Goal: Information Seeking & Learning: Learn about a topic

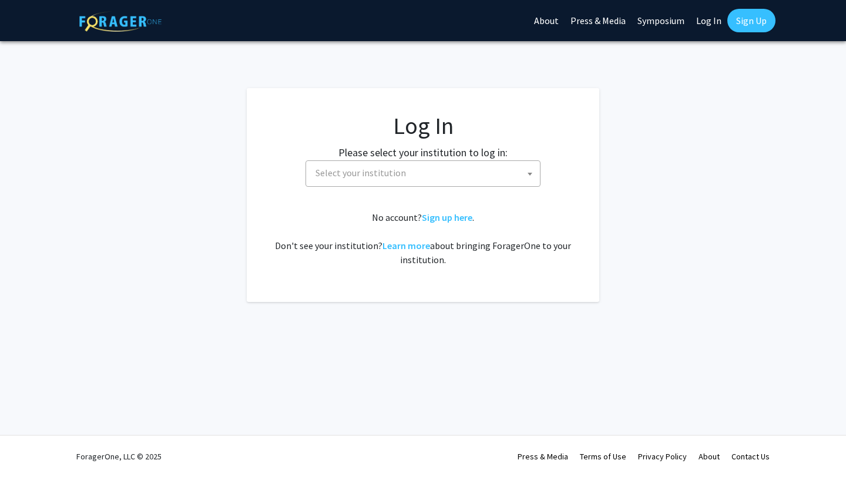
select select
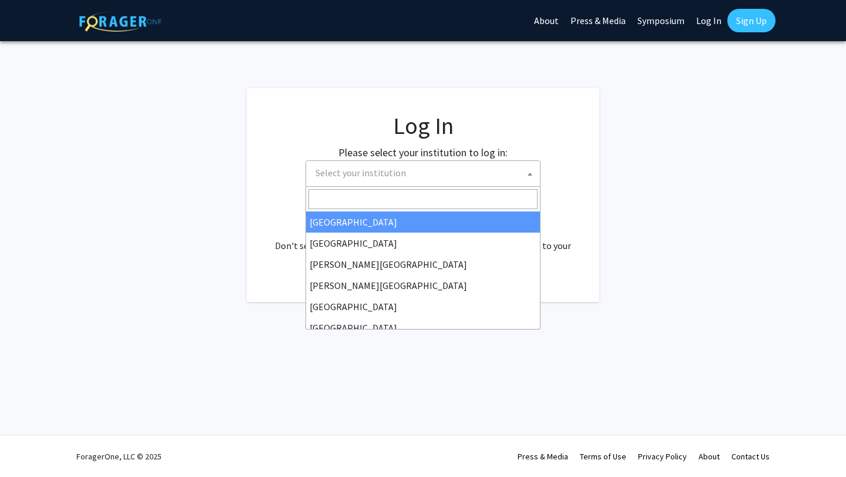
click at [384, 172] on span "Select your institution" at bounding box center [361, 173] width 91 height 12
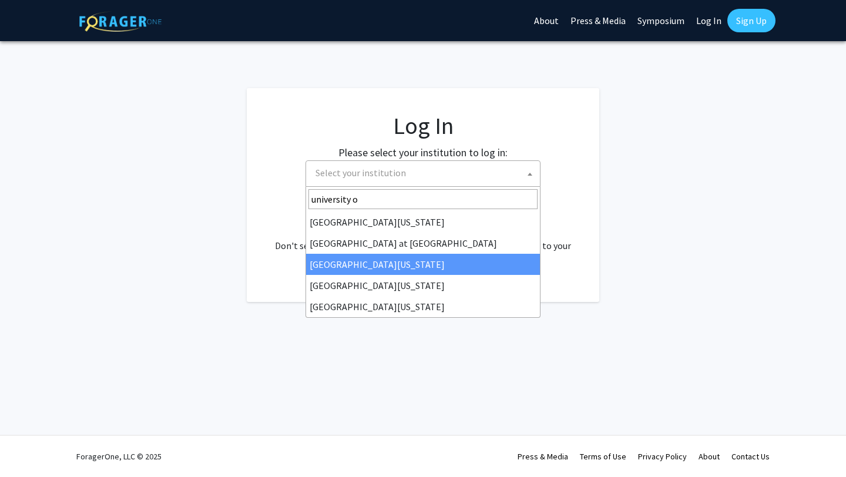
type input "university o"
select select "13"
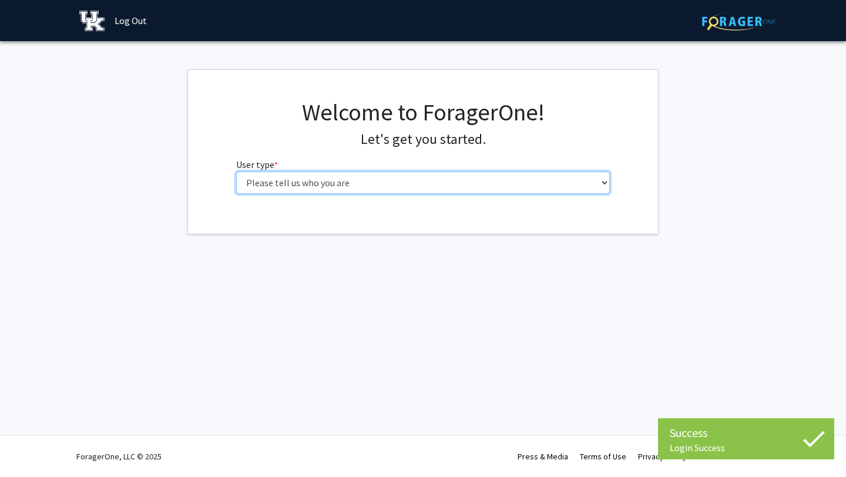
click at [551, 177] on select "Please tell us who you are Undergraduate Student Master's Student Doctoral Cand…" at bounding box center [423, 183] width 374 height 22
select select "1: undergrad"
click at [236, 172] on select "Please tell us who you are Undergraduate Student Master's Student Doctoral Cand…" at bounding box center [423, 183] width 374 height 22
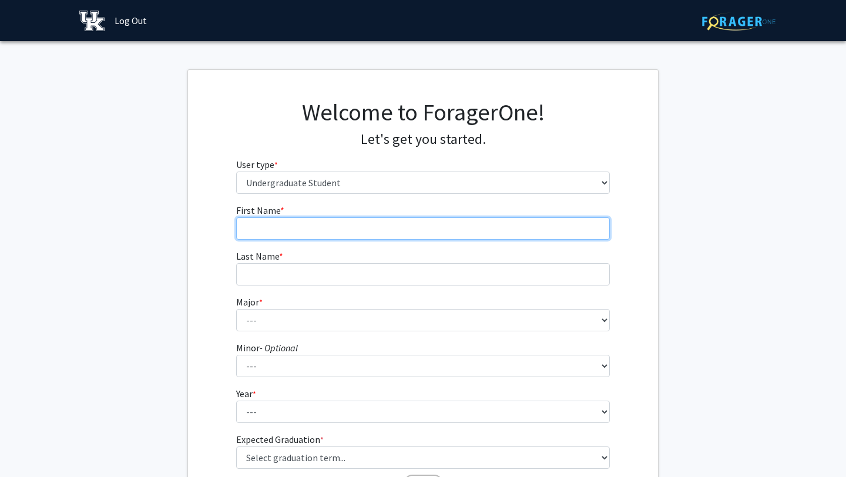
click at [534, 225] on input "First Name * required" at bounding box center [423, 228] width 374 height 22
type input "k"
type input "[PERSON_NAME]"
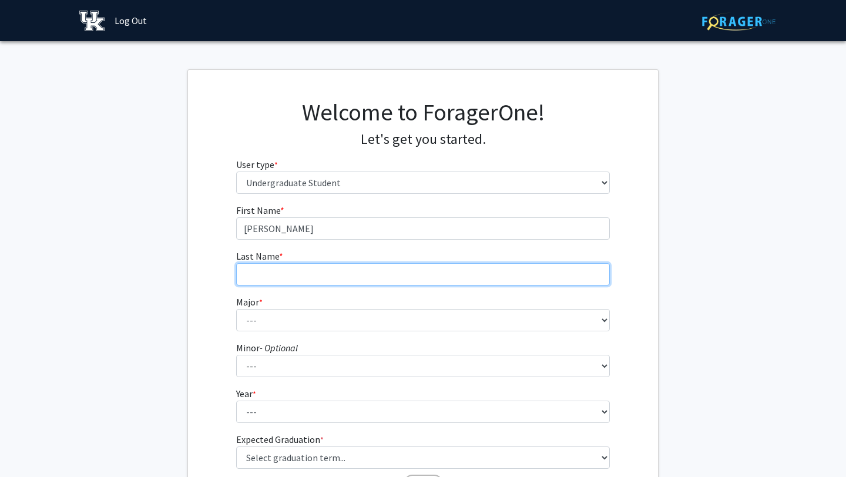
click at [490, 280] on input "Last Name * required" at bounding box center [423, 274] width 374 height 22
type input "[PERSON_NAME]"
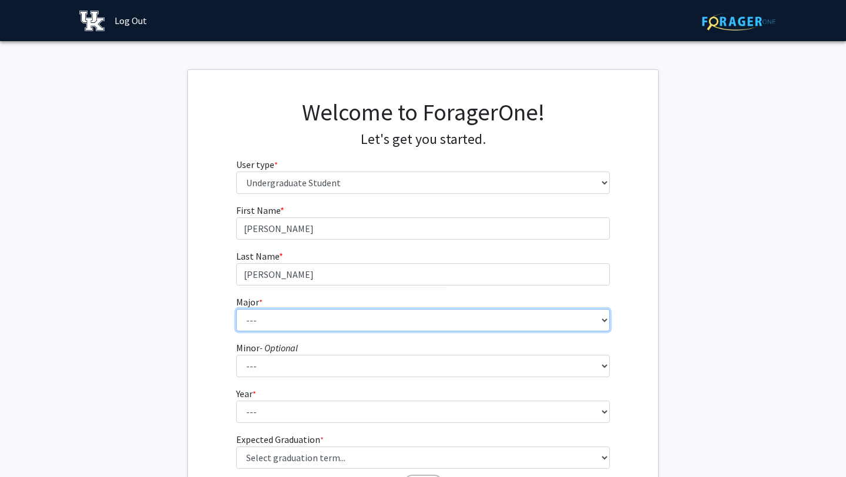
click at [438, 321] on select "--- Accounting Aerospace Engineering African American & Africana Studies Agricu…" at bounding box center [423, 320] width 374 height 22
select select "27: 864"
click at [236, 309] on select "--- Accounting Aerospace Engineering African American & Africana Studies Agricu…" at bounding box center [423, 320] width 374 height 22
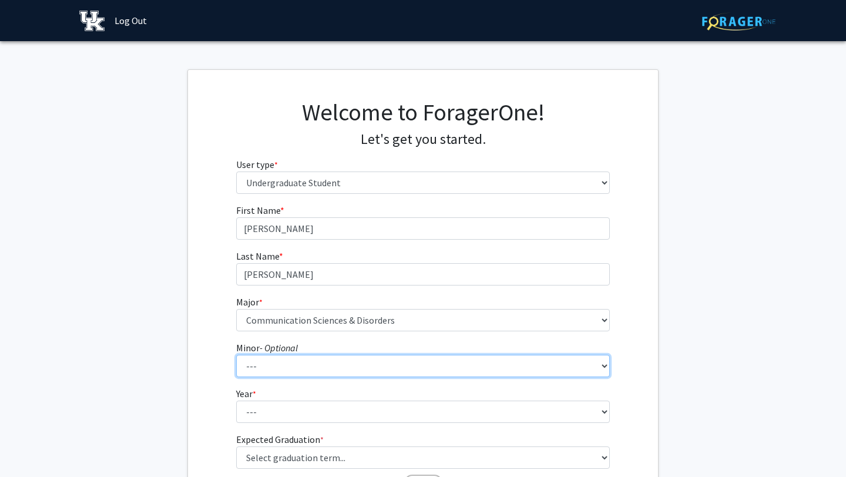
click at [320, 363] on select "--- African American & Africana Studies Agricultural Economics American Studies…" at bounding box center [423, 366] width 374 height 22
select select "16: 668"
click at [236, 355] on select "--- African American & Africana Studies Agricultural Economics American Studies…" at bounding box center [423, 366] width 374 height 22
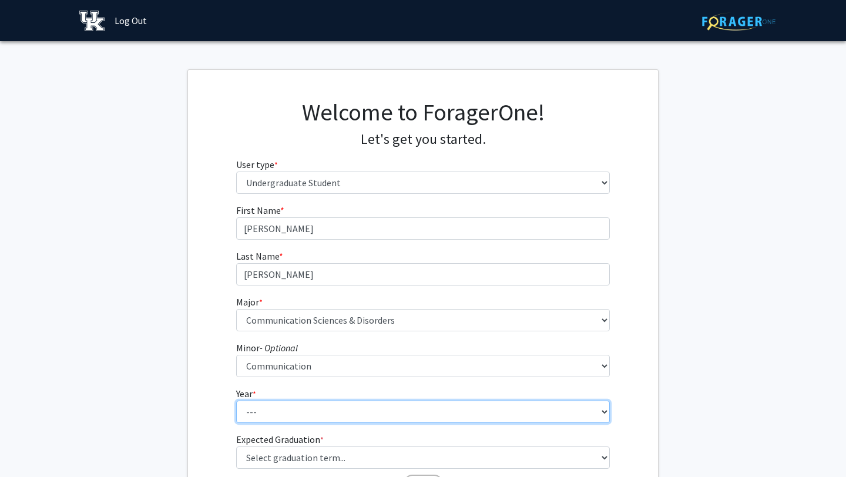
click at [298, 414] on select "--- First-year Sophomore Junior Senior Postbaccalaureate Certificate" at bounding box center [423, 412] width 374 height 22
select select "3: junior"
click at [236, 401] on select "--- First-year Sophomore Junior Senior Postbaccalaureate Certificate" at bounding box center [423, 412] width 374 height 22
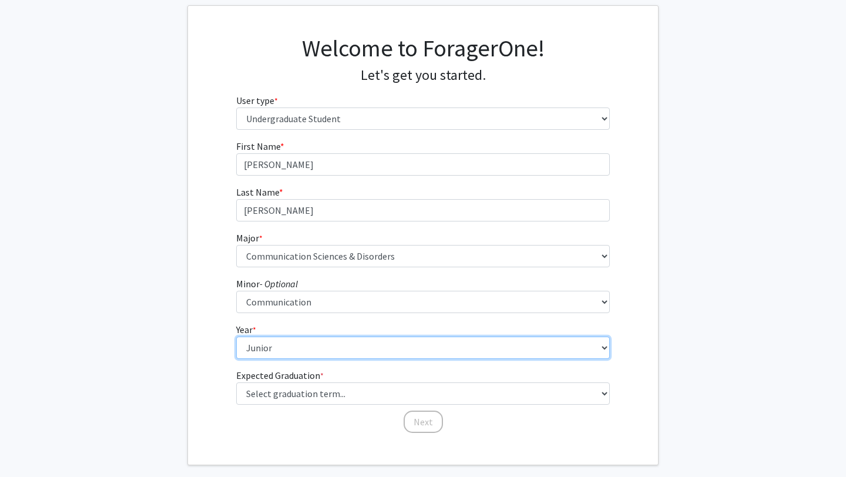
scroll to position [85, 0]
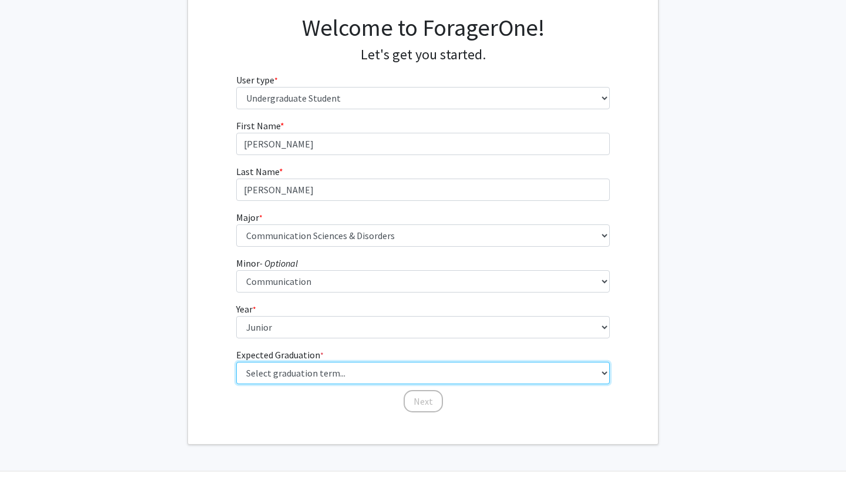
click at [317, 366] on select "Select graduation term... Spring 2025 Summer 2025 Fall 2025 Winter 2025 Spring …" at bounding box center [423, 373] width 374 height 22
select select "9: spring_2027"
click at [236, 362] on select "Select graduation term... Spring 2025 Summer 2025 Fall 2025 Winter 2025 Spring …" at bounding box center [423, 373] width 374 height 22
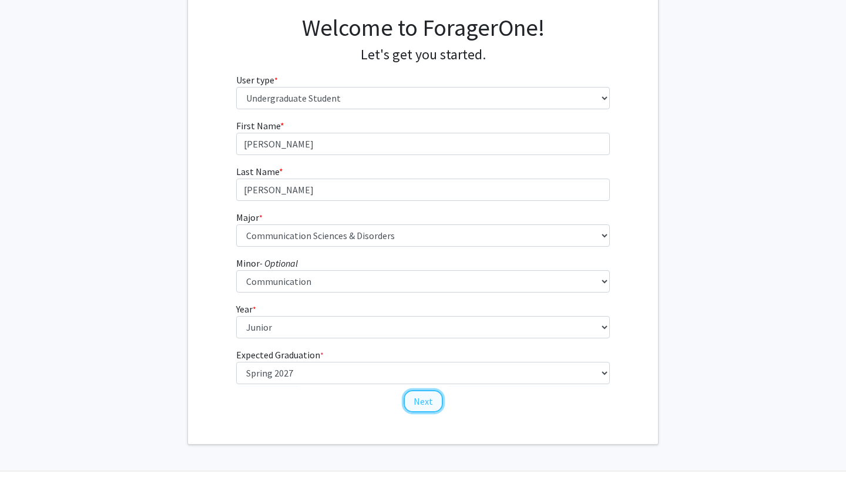
click at [415, 393] on button "Next" at bounding box center [423, 401] width 39 height 22
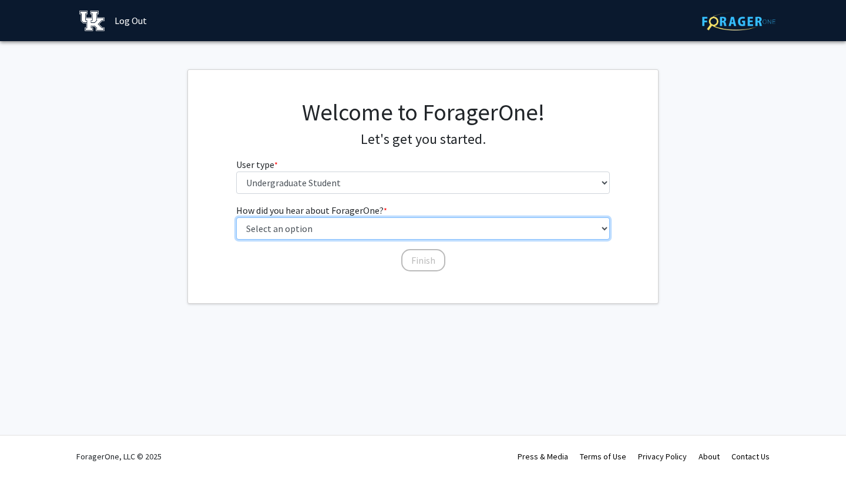
click at [343, 230] on select "Select an option Peer/student recommendation Faculty/staff recommendation Unive…" at bounding box center [423, 228] width 374 height 22
select select "3: university_website"
click at [236, 217] on select "Select an option Peer/student recommendation Faculty/staff recommendation Unive…" at bounding box center [423, 228] width 374 height 22
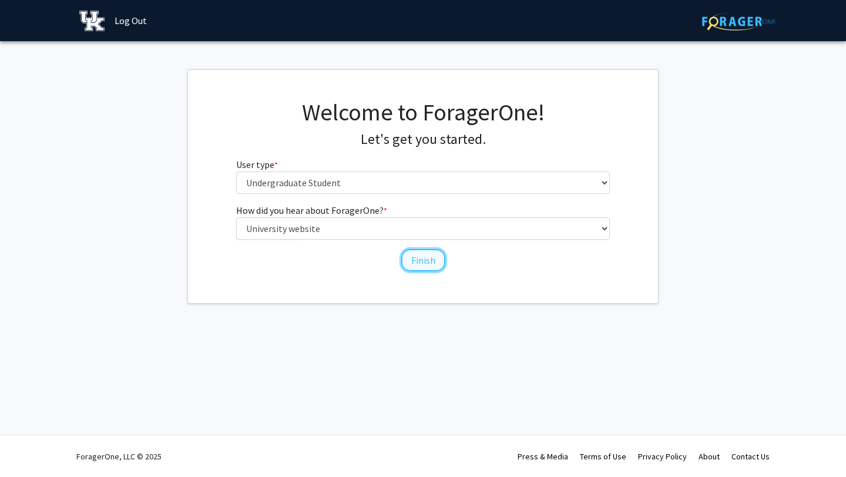
click at [416, 264] on button "Finish" at bounding box center [423, 260] width 44 height 22
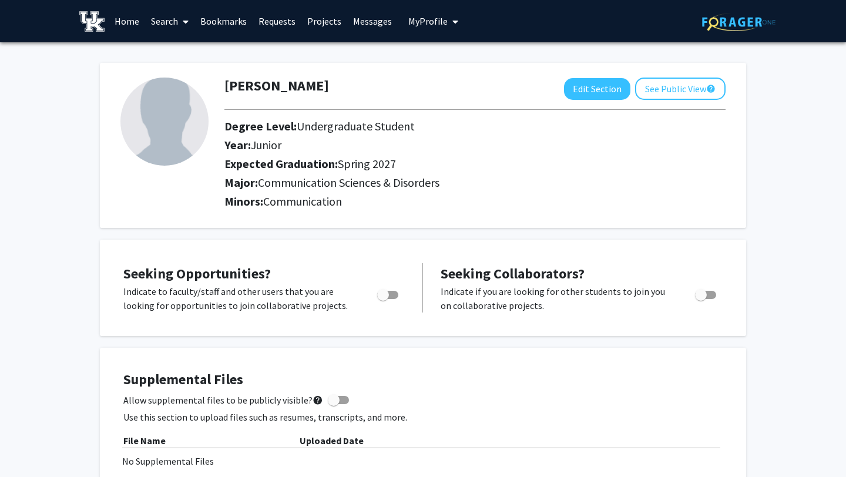
click at [163, 21] on link "Search" at bounding box center [169, 21] width 49 height 41
click at [176, 54] on span "Faculty/Staff" at bounding box center [188, 54] width 86 height 24
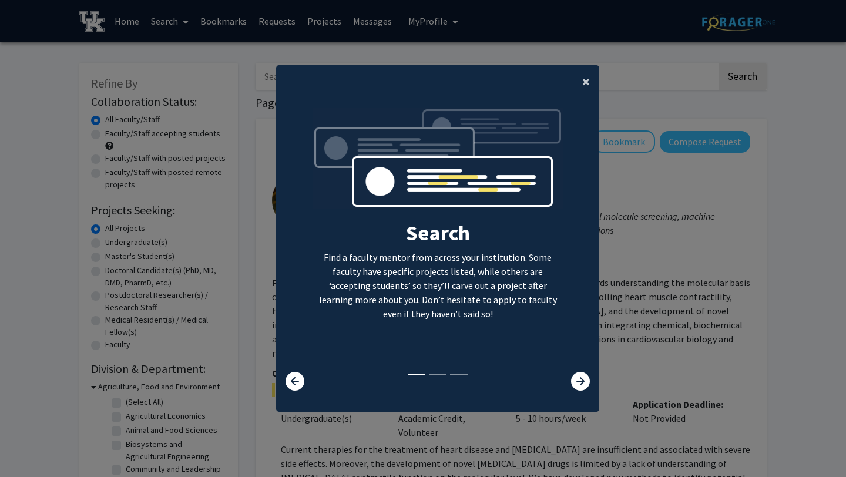
click at [587, 77] on span "×" at bounding box center [586, 81] width 8 height 18
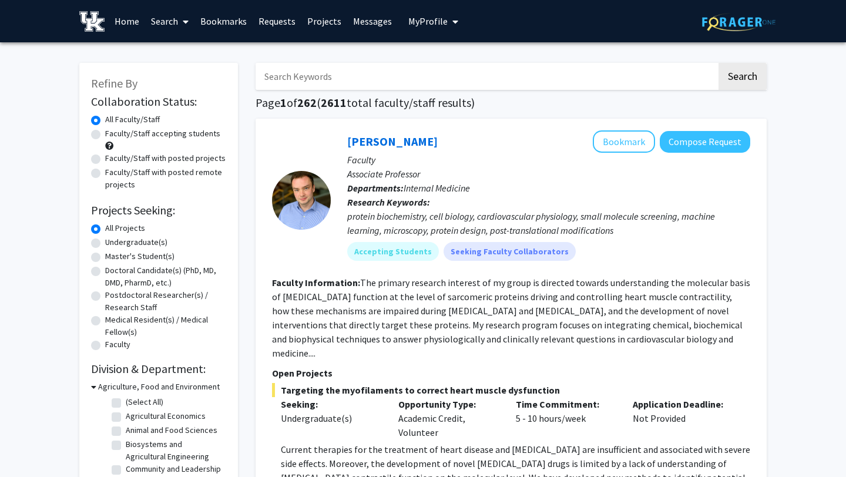
click at [128, 243] on label "Undergraduate(s)" at bounding box center [136, 242] width 62 height 12
click at [113, 243] on input "Undergraduate(s)" at bounding box center [109, 240] width 8 height 8
radio input "true"
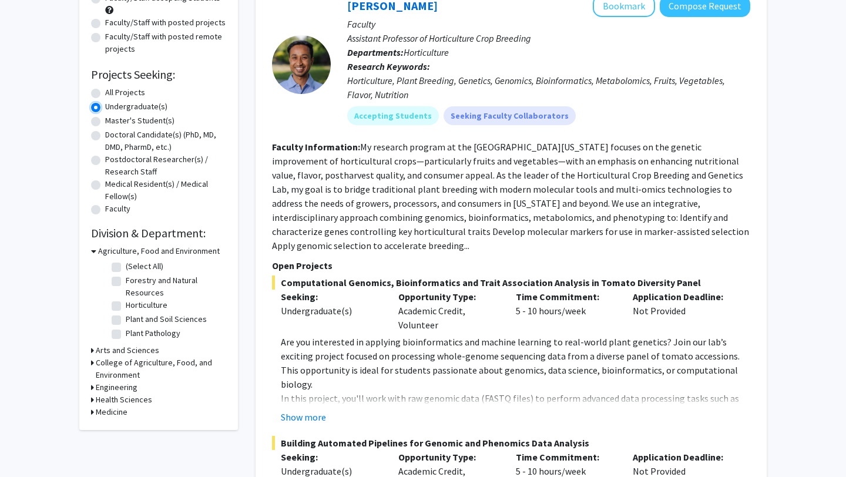
scroll to position [136, 0]
click at [90, 398] on div "Refine By Collaboration Status: Collaboration Status All Faculty/Staff Collabor…" at bounding box center [158, 178] width 159 height 503
click at [93, 398] on icon at bounding box center [92, 399] width 3 height 12
click at [124, 401] on h3 "Health Sciences" at bounding box center [126, 399] width 56 height 12
click at [93, 411] on icon at bounding box center [92, 412] width 3 height 12
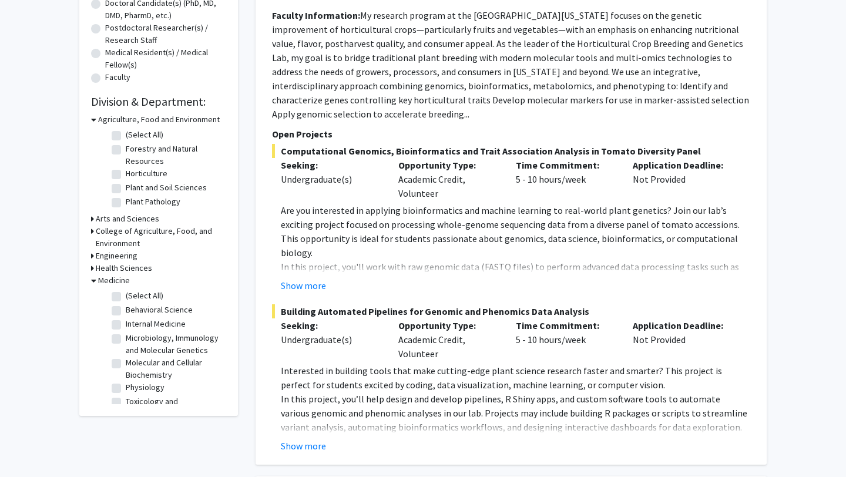
scroll to position [272, 0]
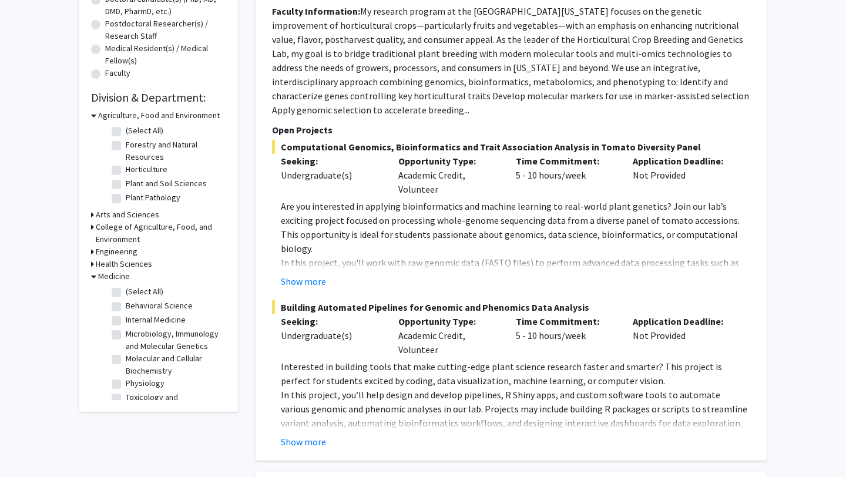
click at [92, 277] on icon at bounding box center [93, 276] width 5 height 12
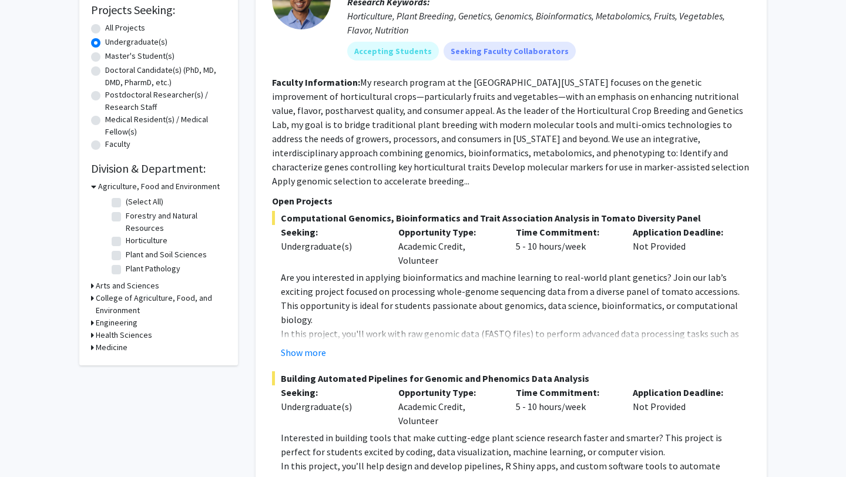
scroll to position [197, 0]
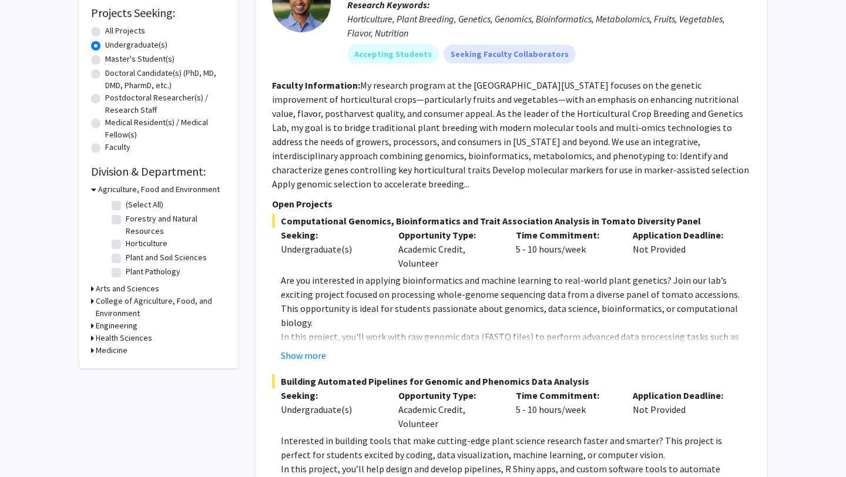
click at [91, 290] on icon at bounding box center [92, 289] width 3 height 12
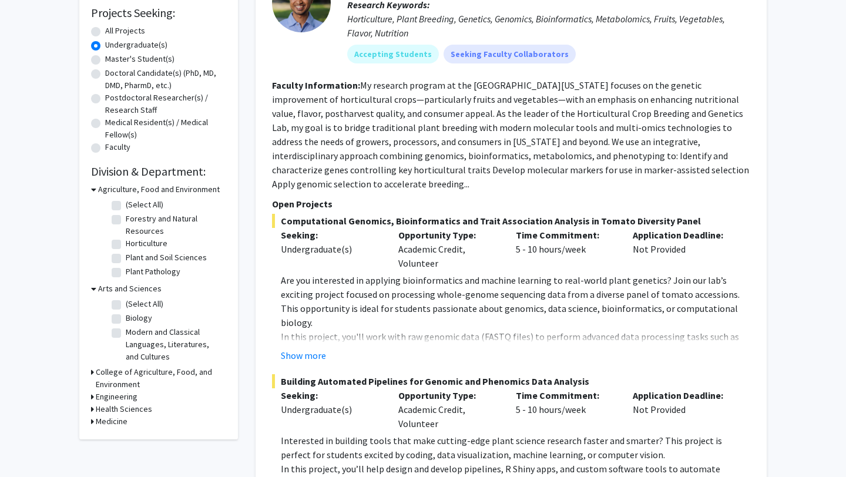
click at [94, 289] on icon at bounding box center [93, 289] width 5 height 12
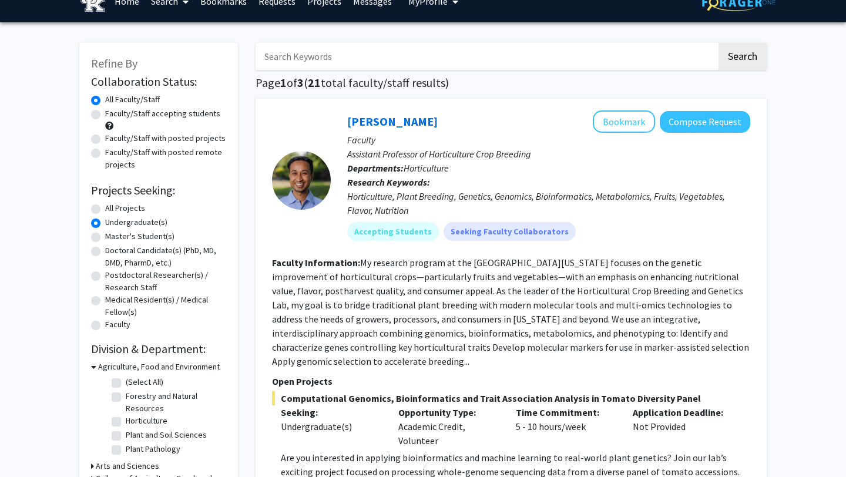
scroll to position [0, 0]
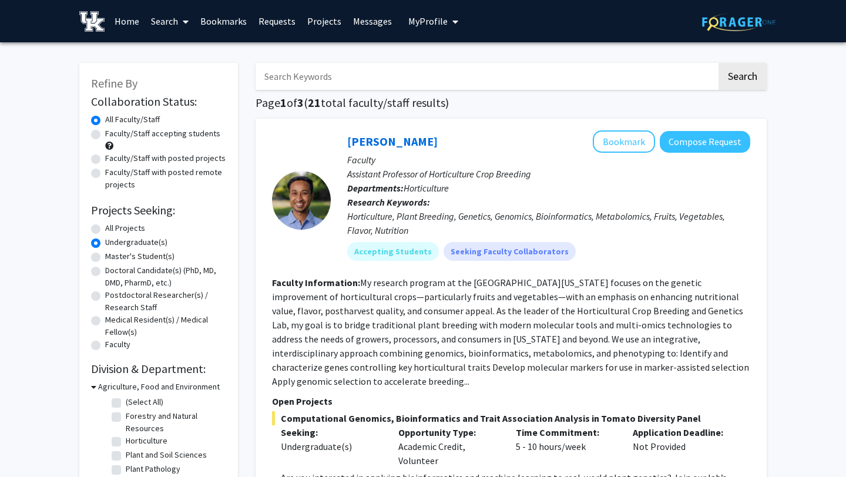
click at [297, 72] on input "Search Keywords" at bounding box center [486, 76] width 461 height 27
type input "hhs"
click at [719, 63] on button "Search" at bounding box center [743, 76] width 48 height 27
radio input "true"
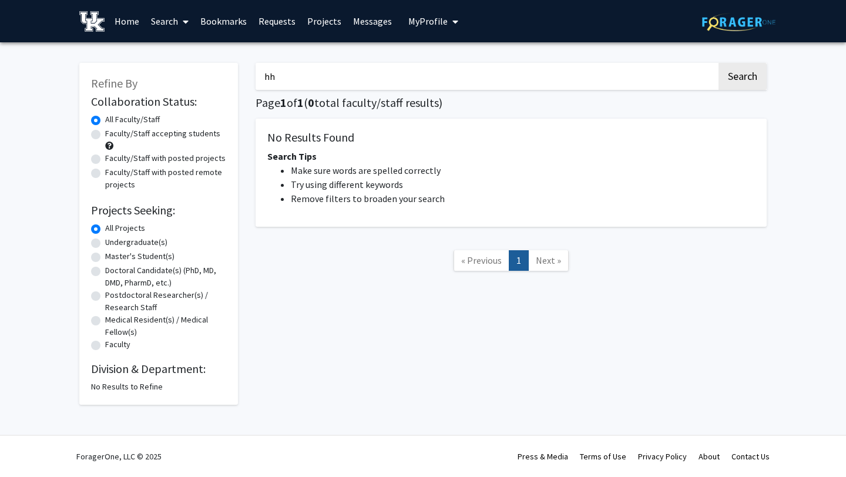
type input "h"
click at [108, 227] on label "All Projects" at bounding box center [125, 228] width 40 height 12
click at [108, 227] on input "All Projects" at bounding box center [109, 226] width 8 height 8
click at [743, 75] on button "Search" at bounding box center [743, 76] width 48 height 27
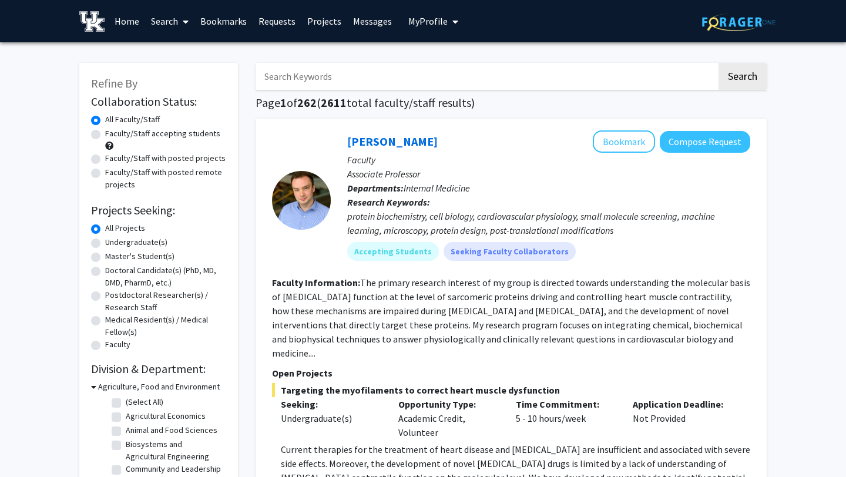
click at [140, 239] on label "Undergraduate(s)" at bounding box center [136, 242] width 62 height 12
click at [113, 239] on input "Undergraduate(s)" at bounding box center [109, 240] width 8 height 8
radio input "true"
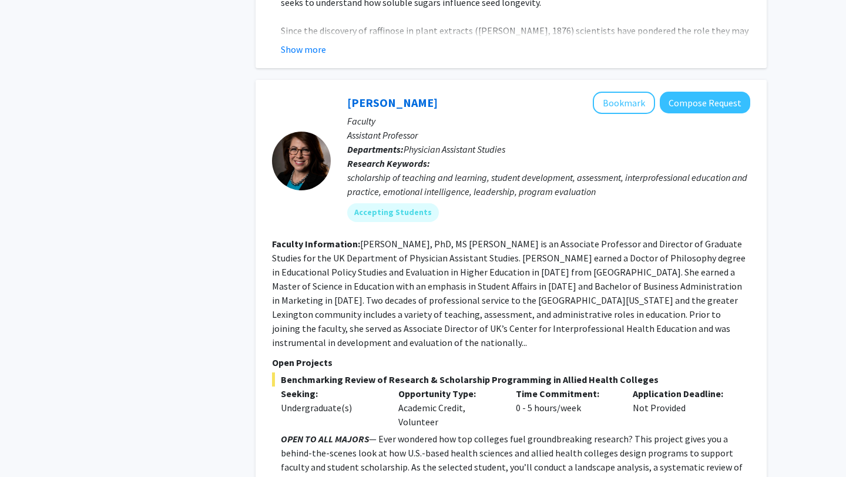
scroll to position [4645, 0]
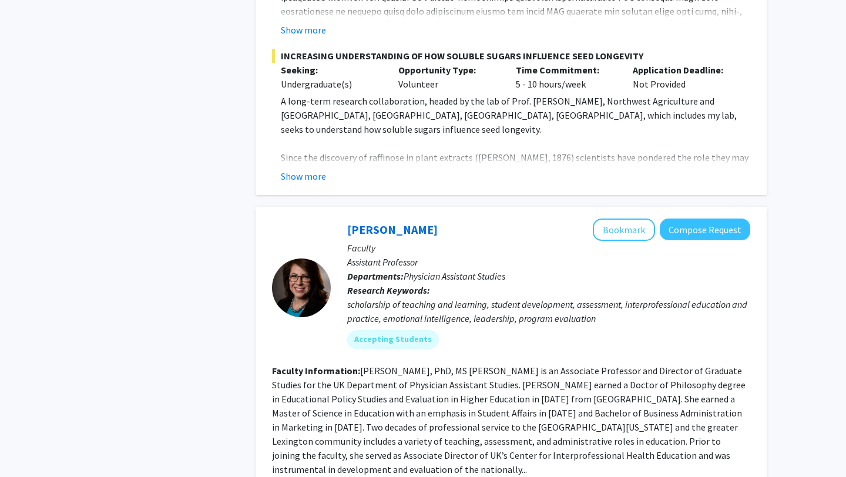
scroll to position [4523, 0]
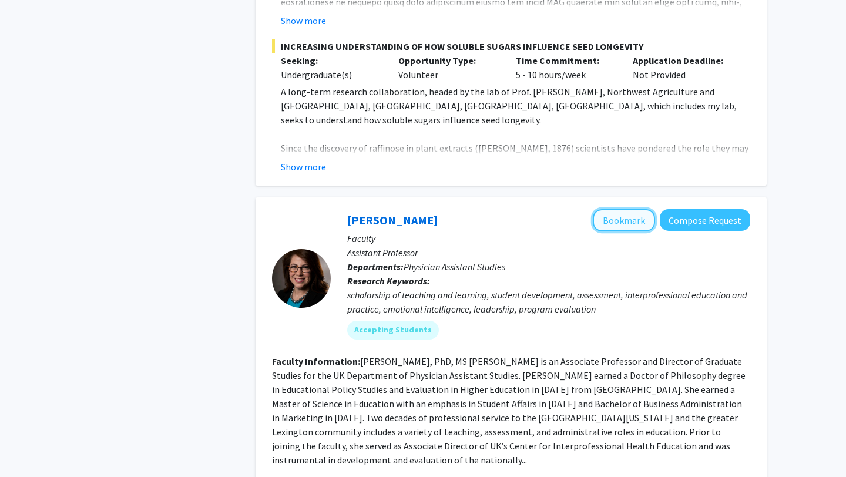
click at [629, 209] on button "Bookmark" at bounding box center [624, 220] width 62 height 22
